Goal: Information Seeking & Learning: Find specific fact

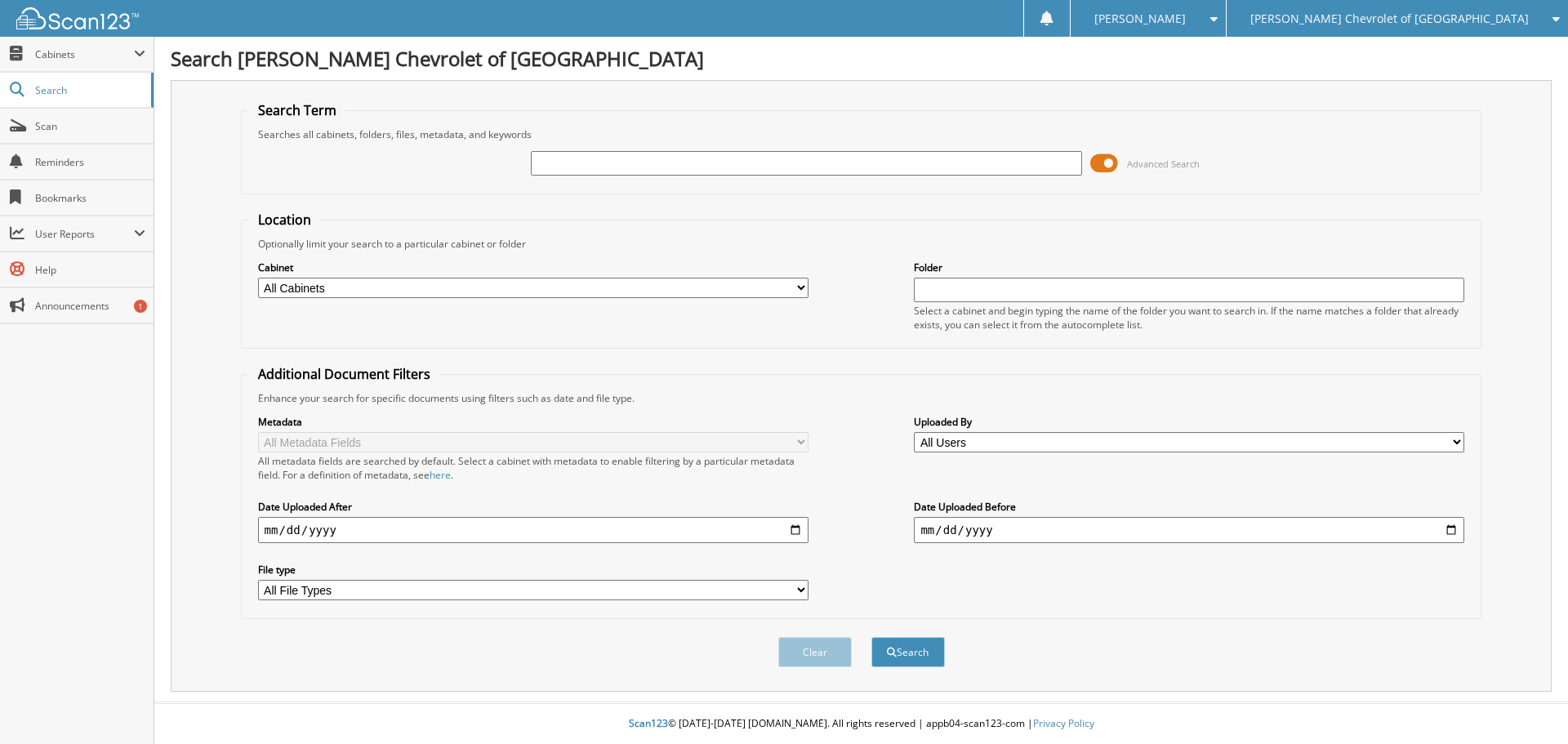
click at [579, 159] on input "text" at bounding box center [806, 164] width 551 height 25
type input "6T26015A"
click at [872, 637] on button "Search" at bounding box center [908, 652] width 74 height 30
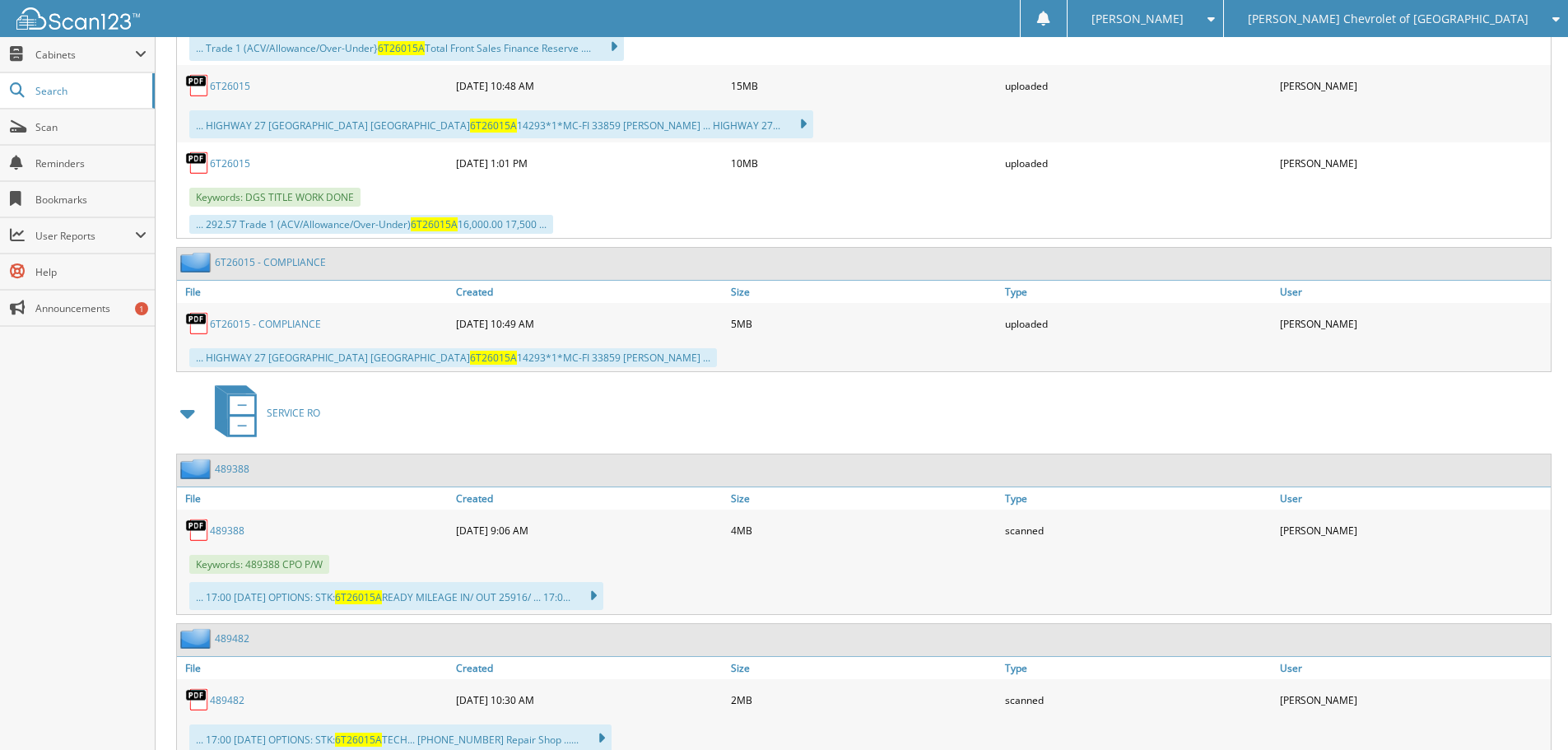
scroll to position [1236, 0]
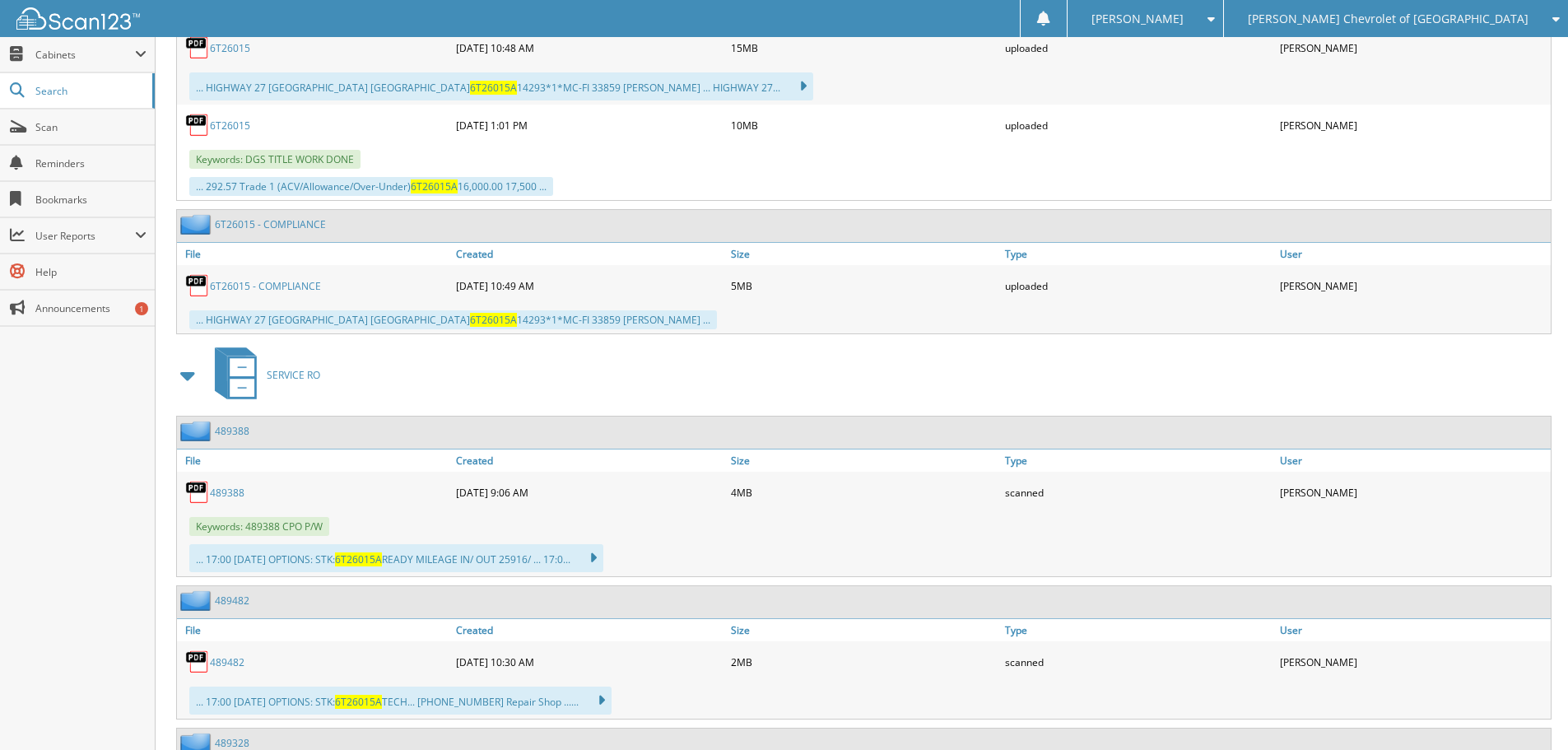
click at [232, 490] on link "489388" at bounding box center [227, 492] width 34 height 14
